Goal: Transaction & Acquisition: Purchase product/service

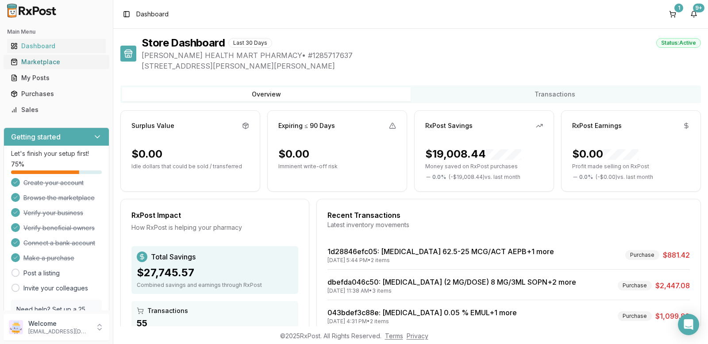
click at [39, 62] on div "Marketplace" at bounding box center [57, 62] width 92 height 9
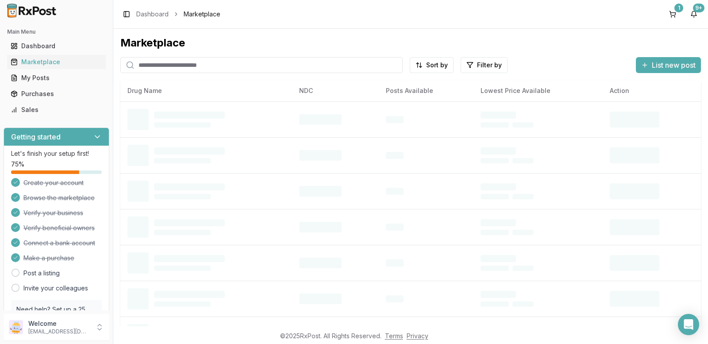
click at [150, 67] on input "search" at bounding box center [261, 65] width 282 height 16
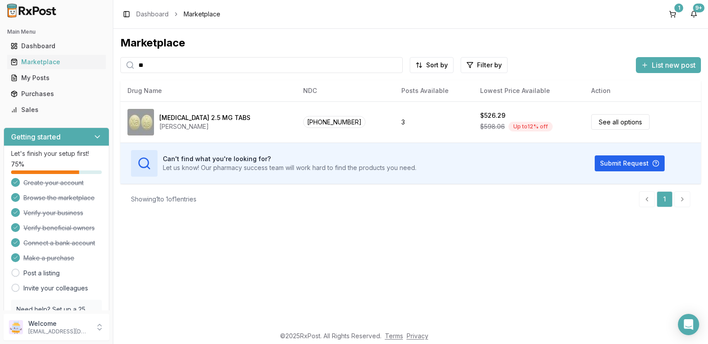
type input "*"
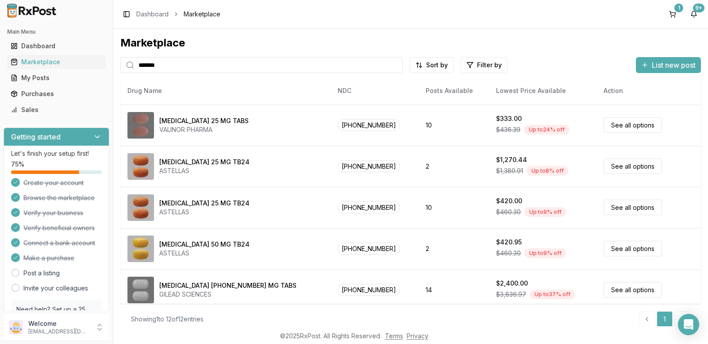
scroll to position [265, 0]
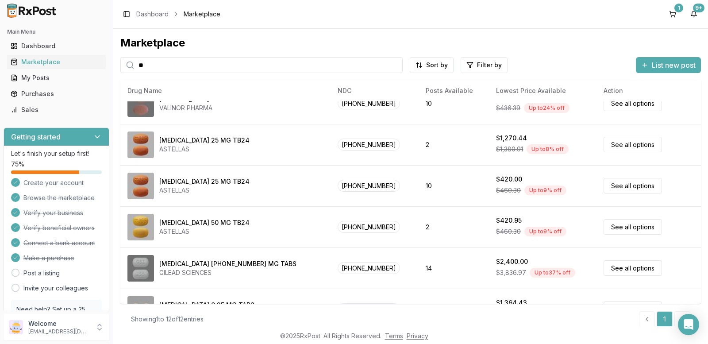
type input "*"
type input "******"
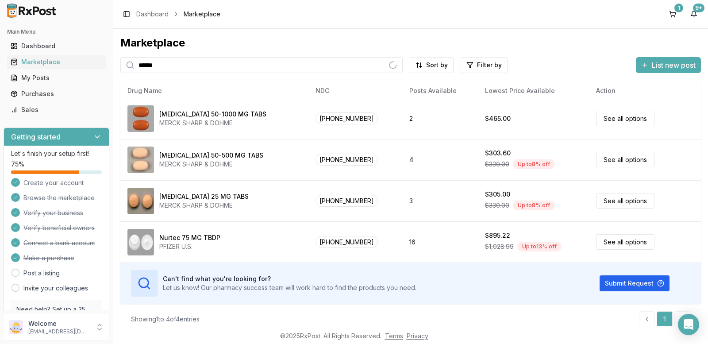
scroll to position [4, 0]
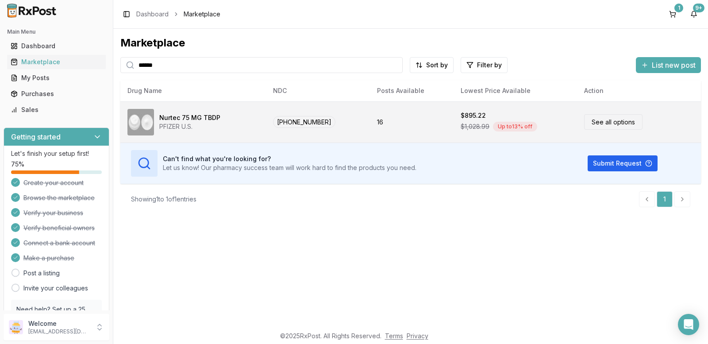
click at [597, 125] on link "See all options" at bounding box center [613, 121] width 58 height 15
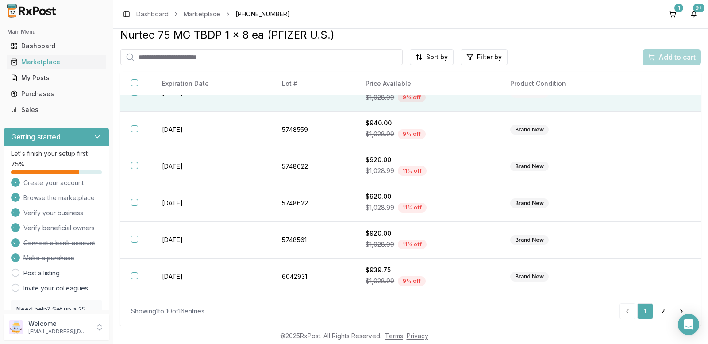
scroll to position [167, 0]
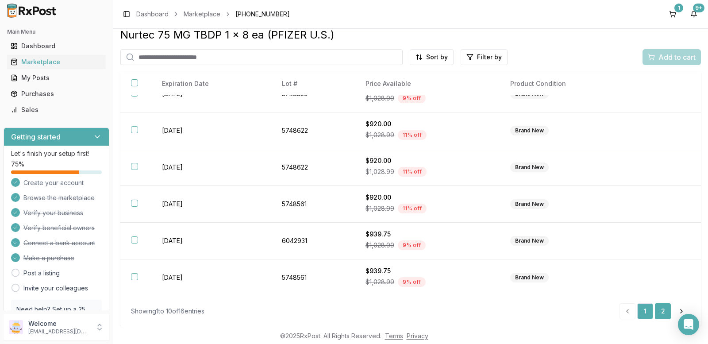
click at [657, 311] on link "2" at bounding box center [663, 311] width 16 height 16
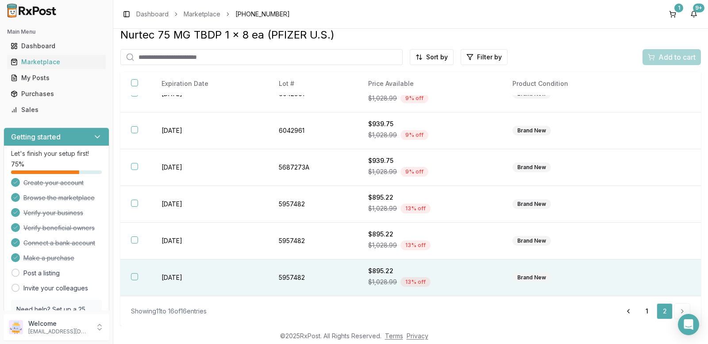
click at [132, 276] on button "button" at bounding box center [134, 276] width 7 height 7
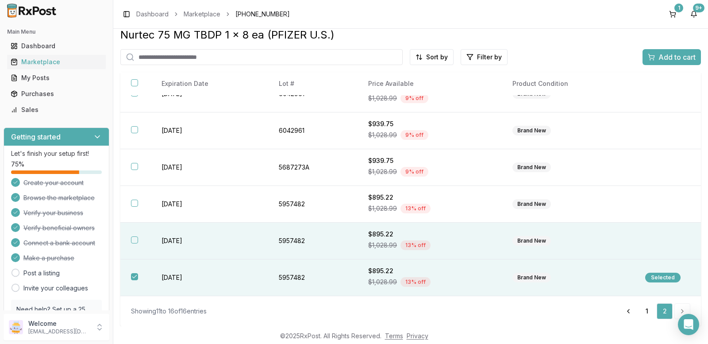
click at [134, 239] on button "button" at bounding box center [134, 239] width 7 height 7
click at [673, 57] on span "Add to cart" at bounding box center [676, 57] width 37 height 11
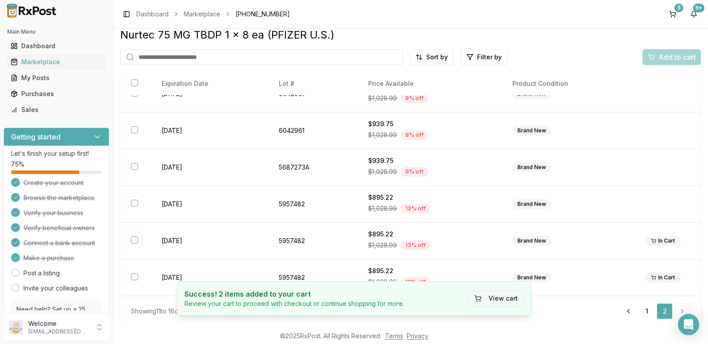
click at [506, 300] on button "View cart" at bounding box center [495, 298] width 55 height 16
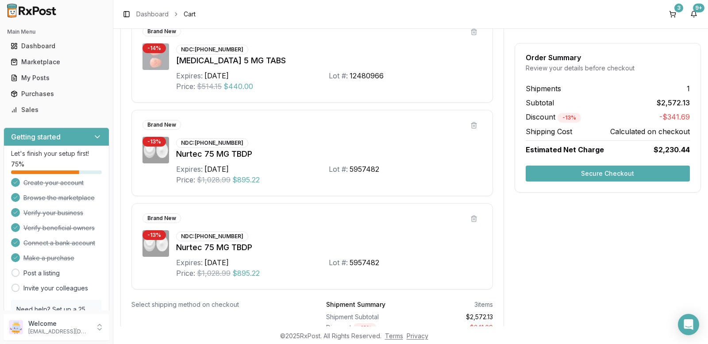
scroll to position [133, 0]
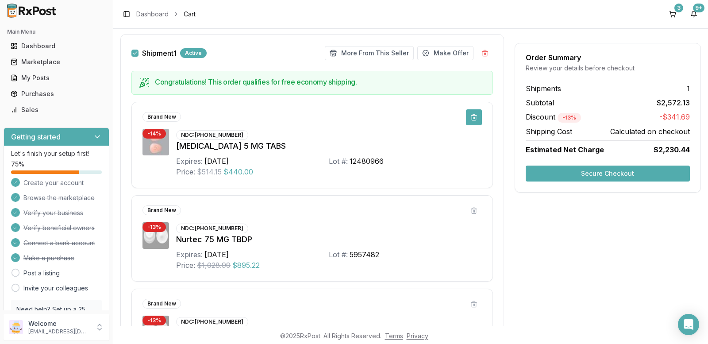
click at [473, 115] on button at bounding box center [474, 117] width 16 height 16
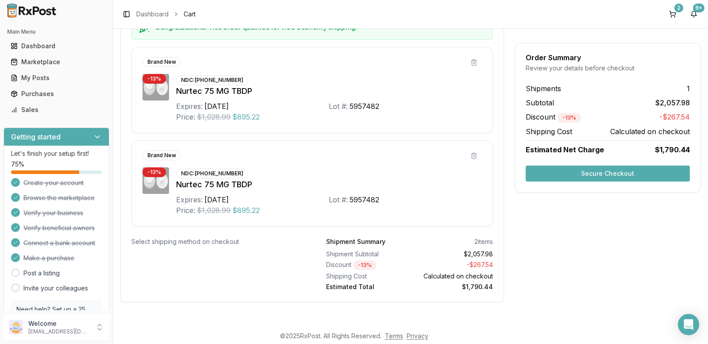
scroll to position [188, 0]
click at [574, 168] on button "Secure Checkout" at bounding box center [607, 173] width 164 height 16
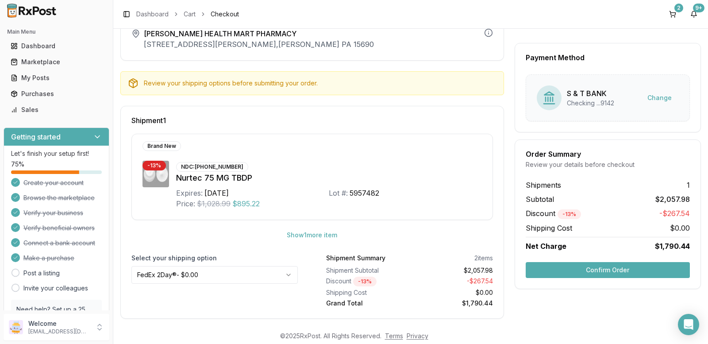
scroll to position [63, 0]
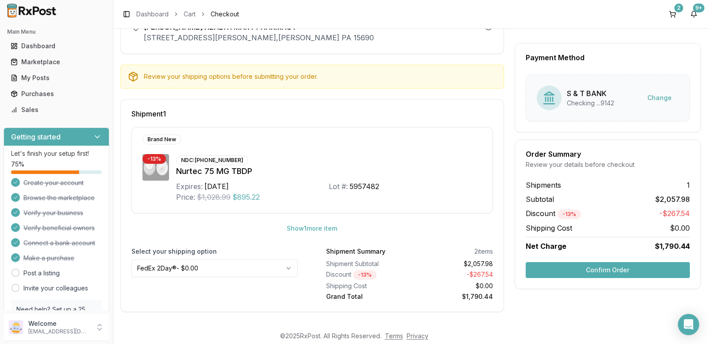
click at [584, 272] on button "Confirm Order" at bounding box center [607, 270] width 164 height 16
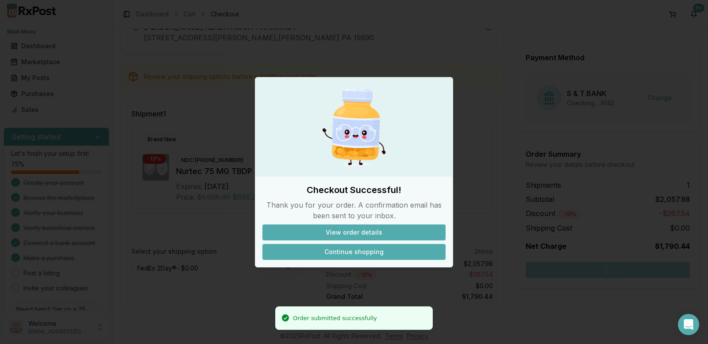
click at [374, 247] on button "Continue shopping" at bounding box center [353, 252] width 183 height 16
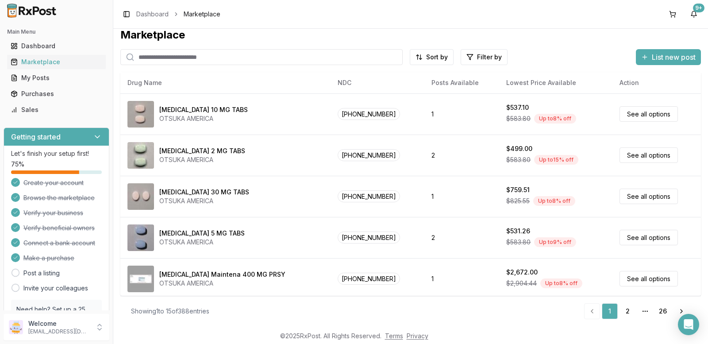
scroll to position [8, 0]
